Goal: Find specific page/section: Find specific page/section

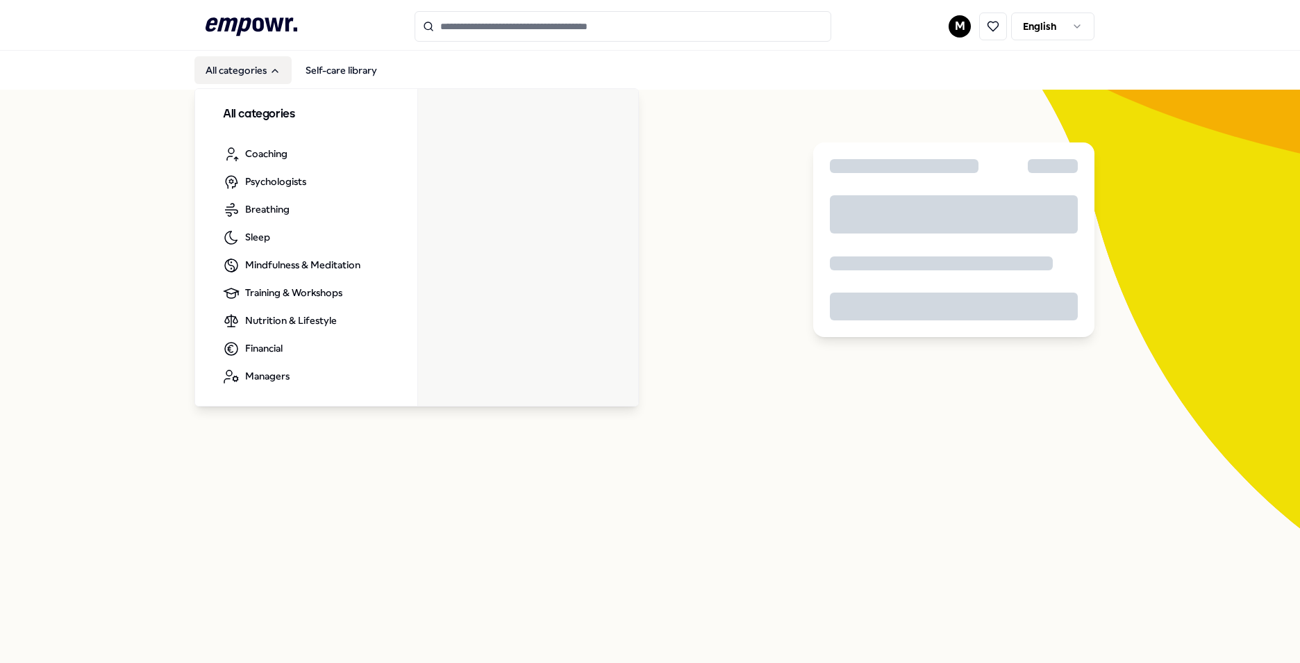
click at [228, 71] on button "All categories" at bounding box center [242, 70] width 97 height 28
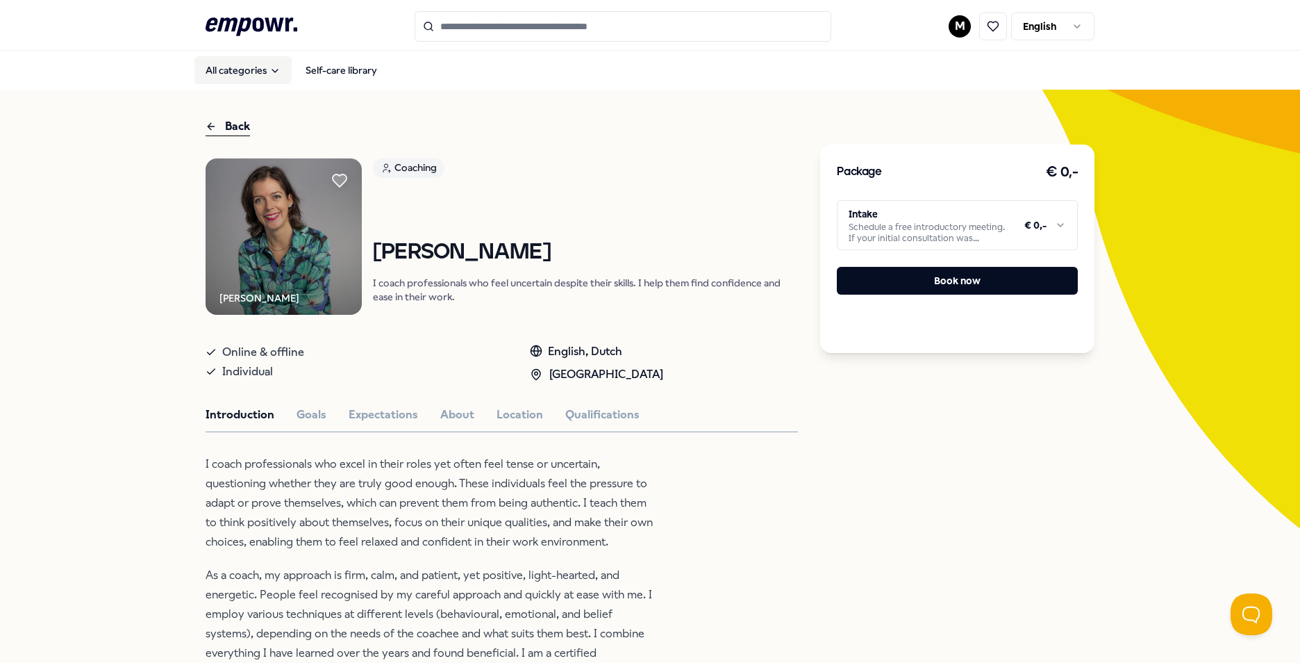
click at [226, 72] on button "All categories" at bounding box center [242, 70] width 97 height 28
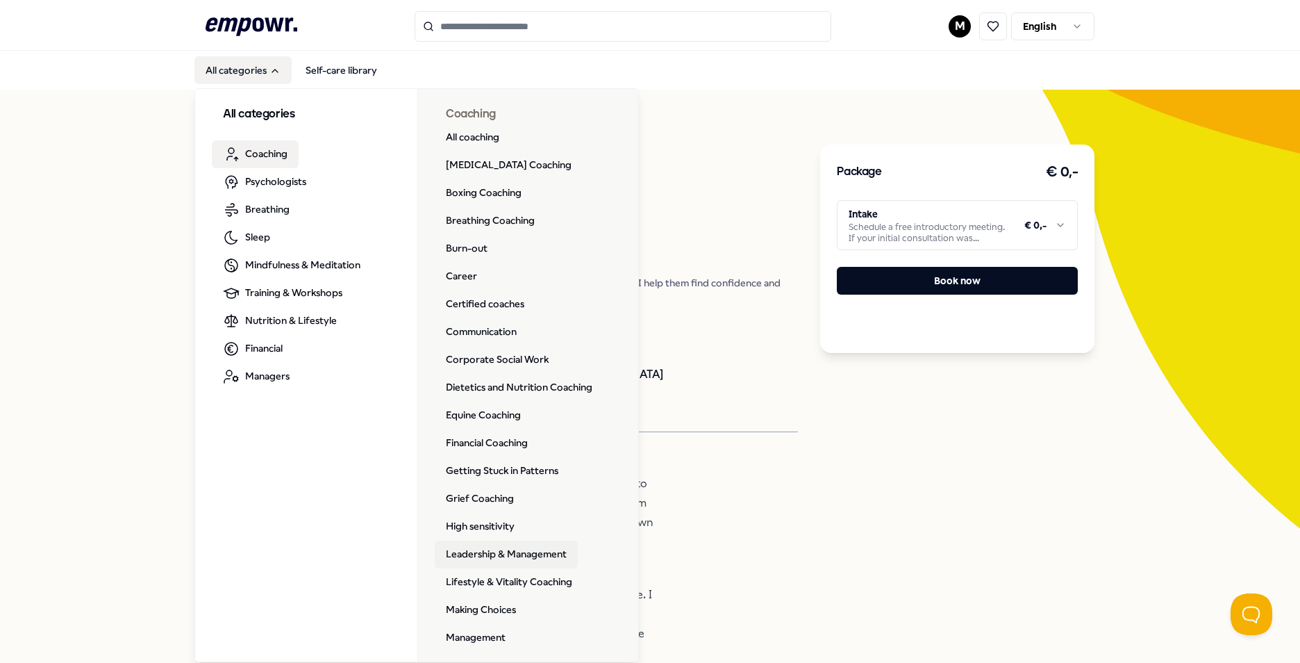
click at [493, 551] on link "Leadership & Management" at bounding box center [506, 554] width 143 height 28
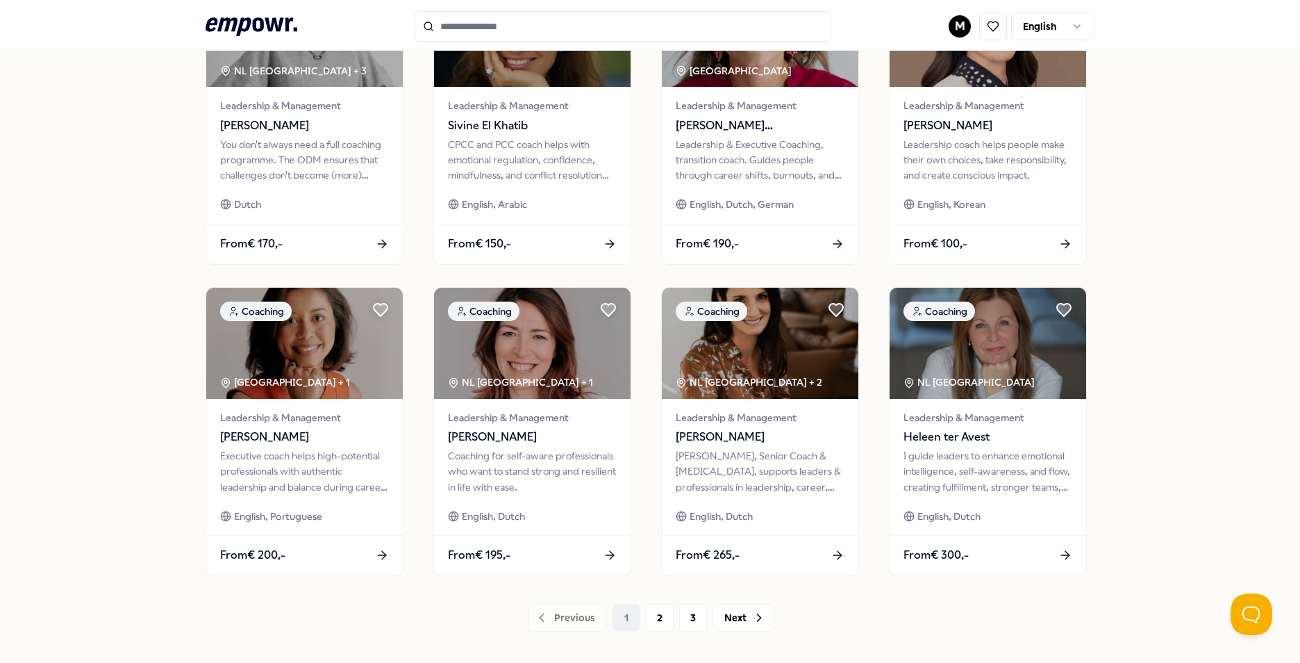
scroll to position [486, 0]
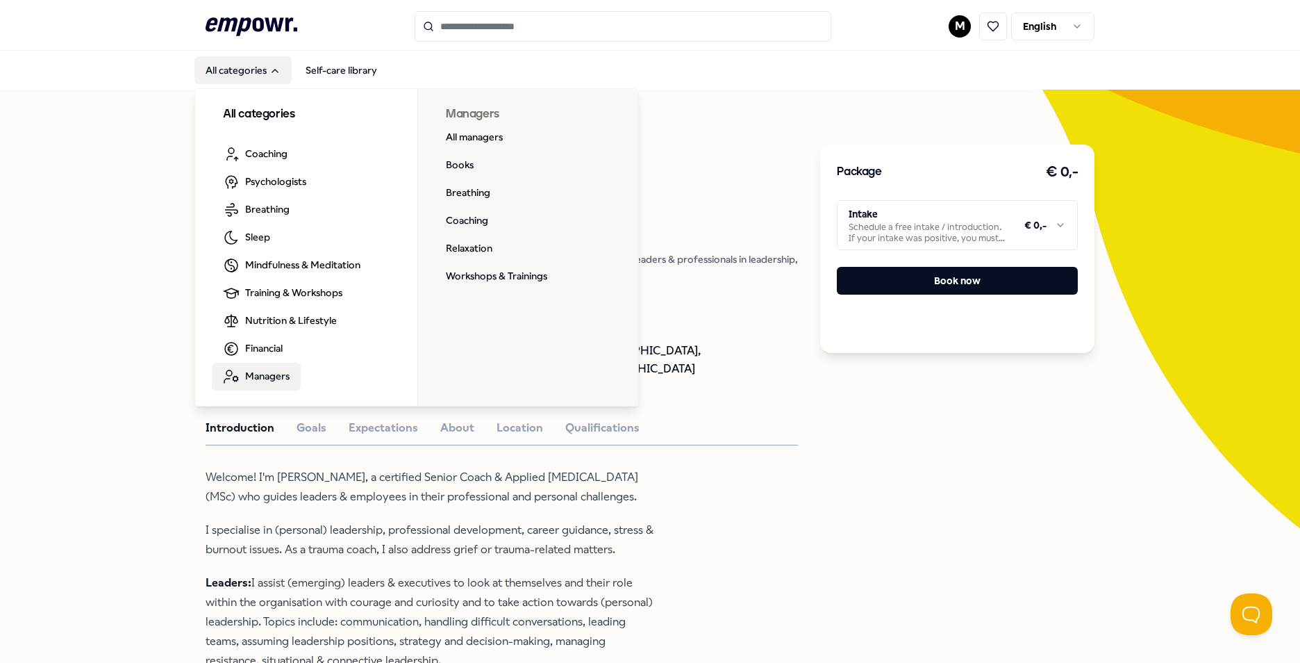
click at [247, 382] on span "Managers" at bounding box center [267, 375] width 44 height 15
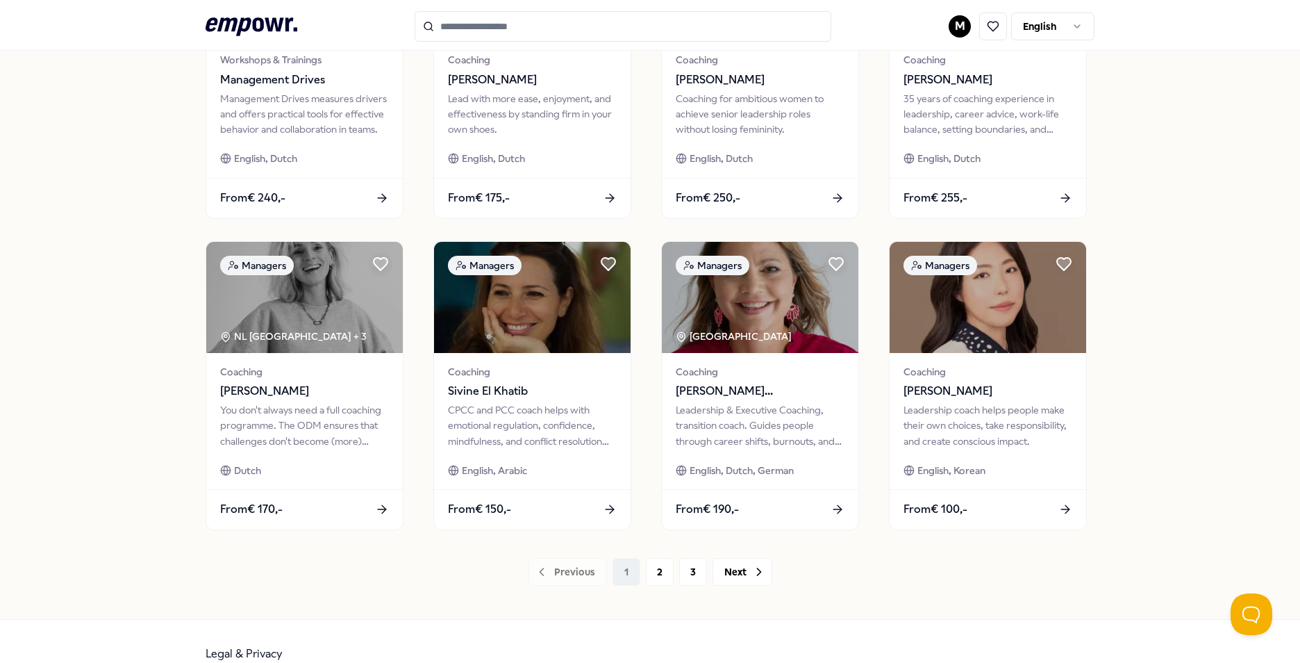
scroll to position [556, 0]
click at [662, 578] on button "2" at bounding box center [660, 571] width 28 height 28
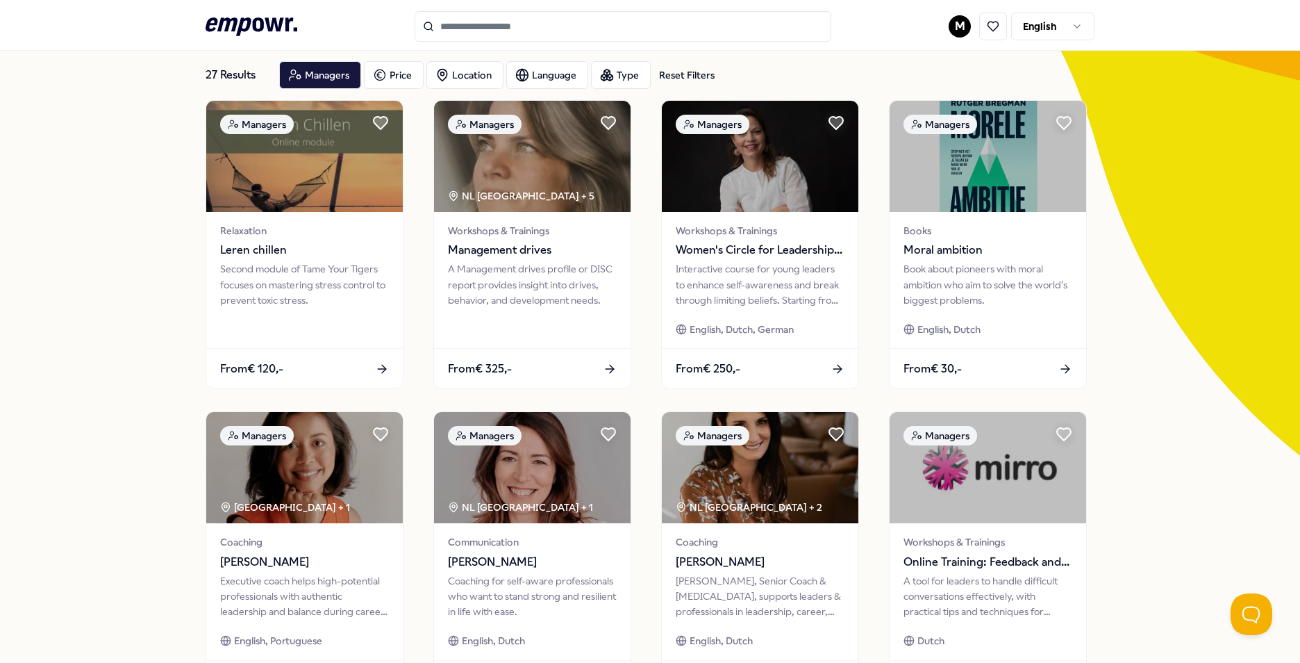
scroll to position [139, 0]
